Goal: Navigation & Orientation: Find specific page/section

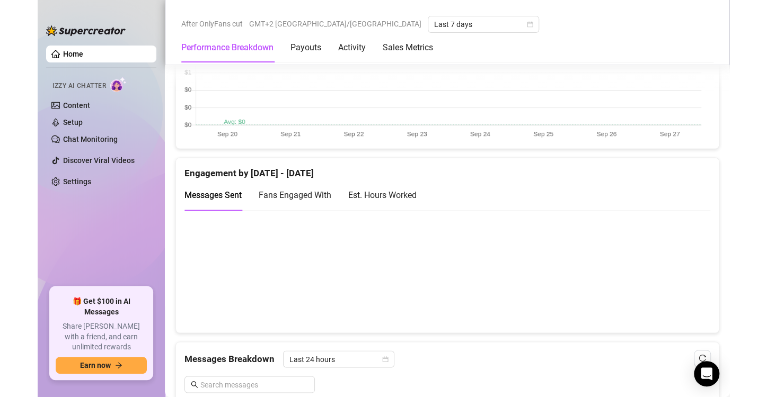
scroll to position [583, 0]
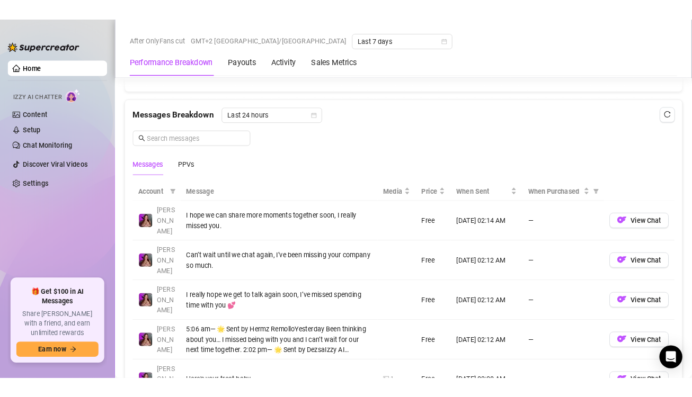
scroll to position [742, 0]
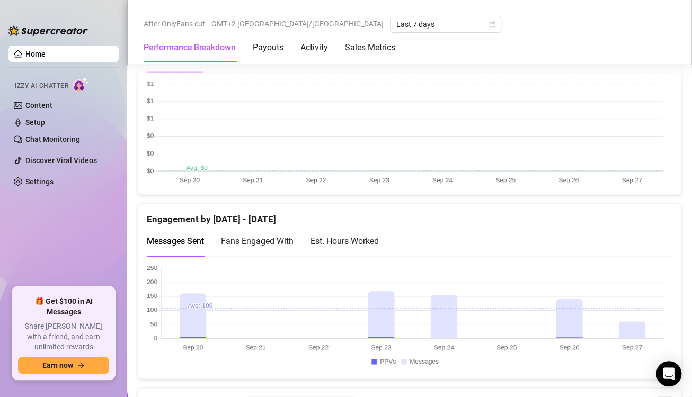
scroll to position [696, 0]
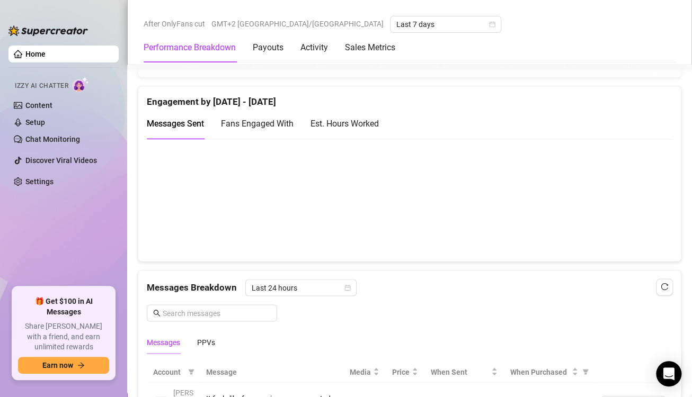
scroll to position [742, 0]
